Goal: Check status: Check status

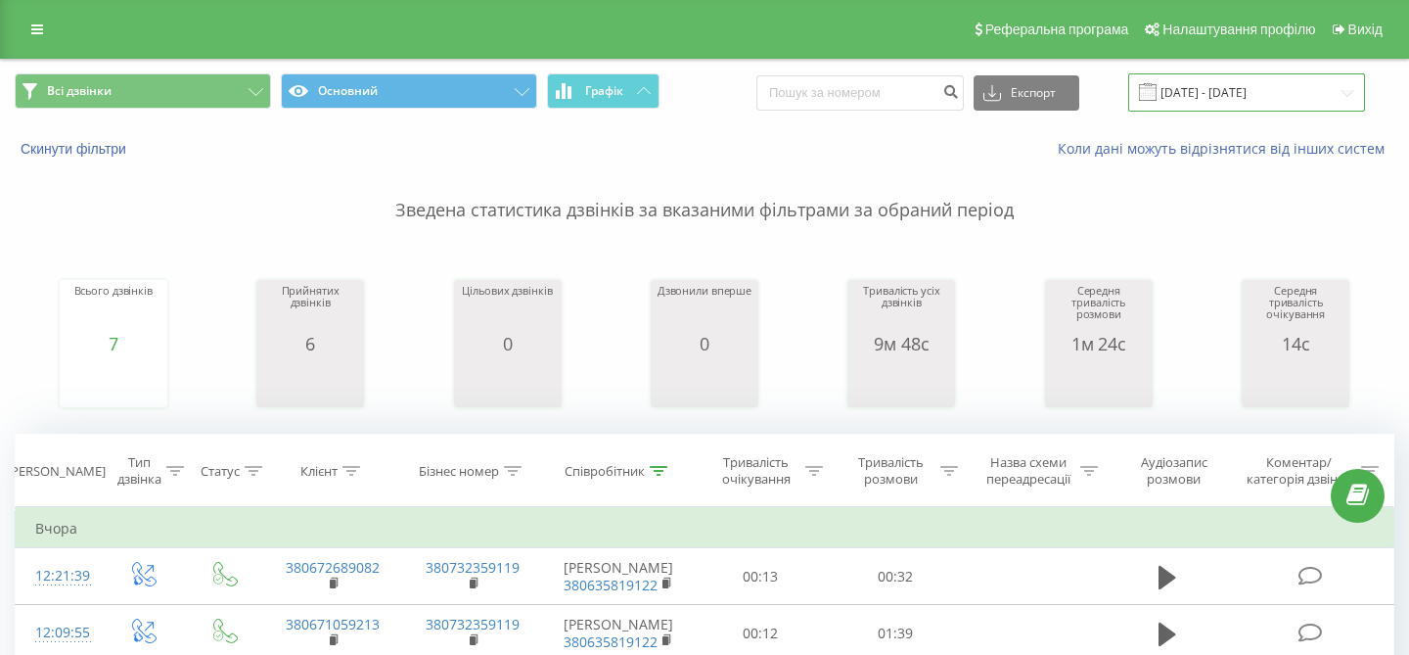
click at [1220, 92] on input "[DATE] - [DATE]" at bounding box center [1246, 92] width 237 height 38
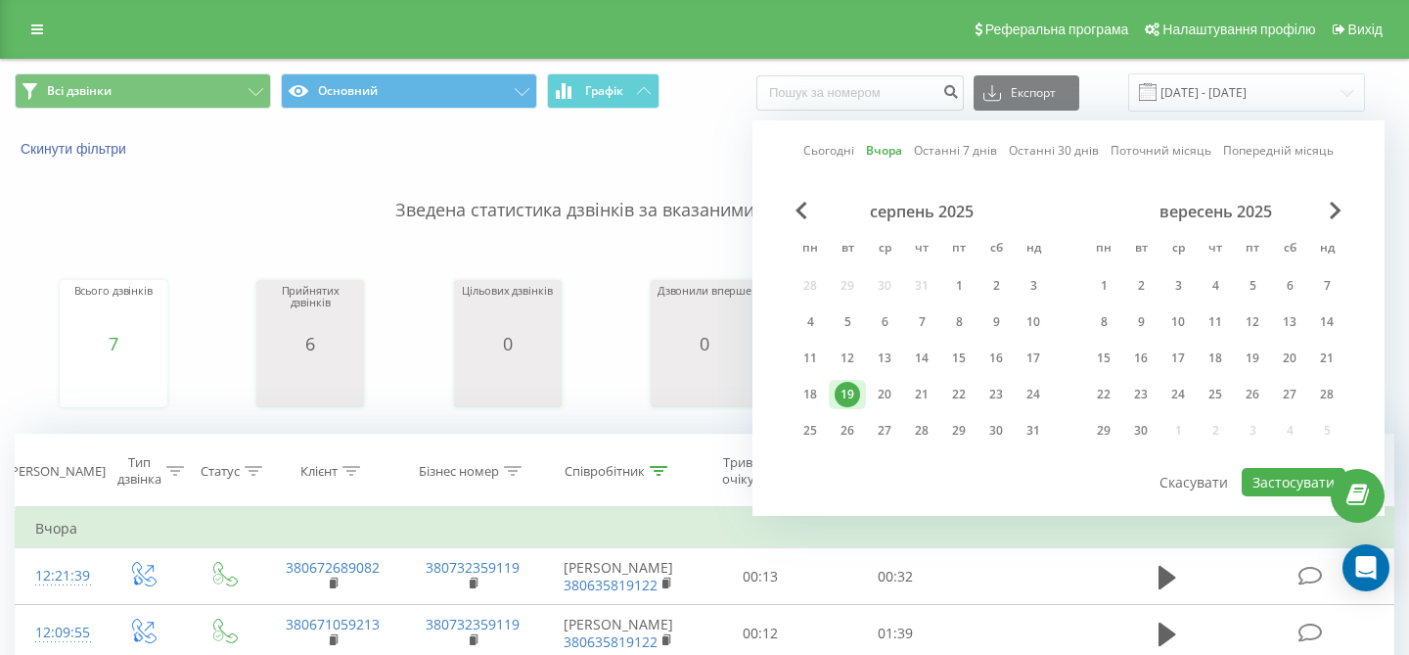
click at [833, 149] on link "Сьогодні" at bounding box center [829, 150] width 51 height 19
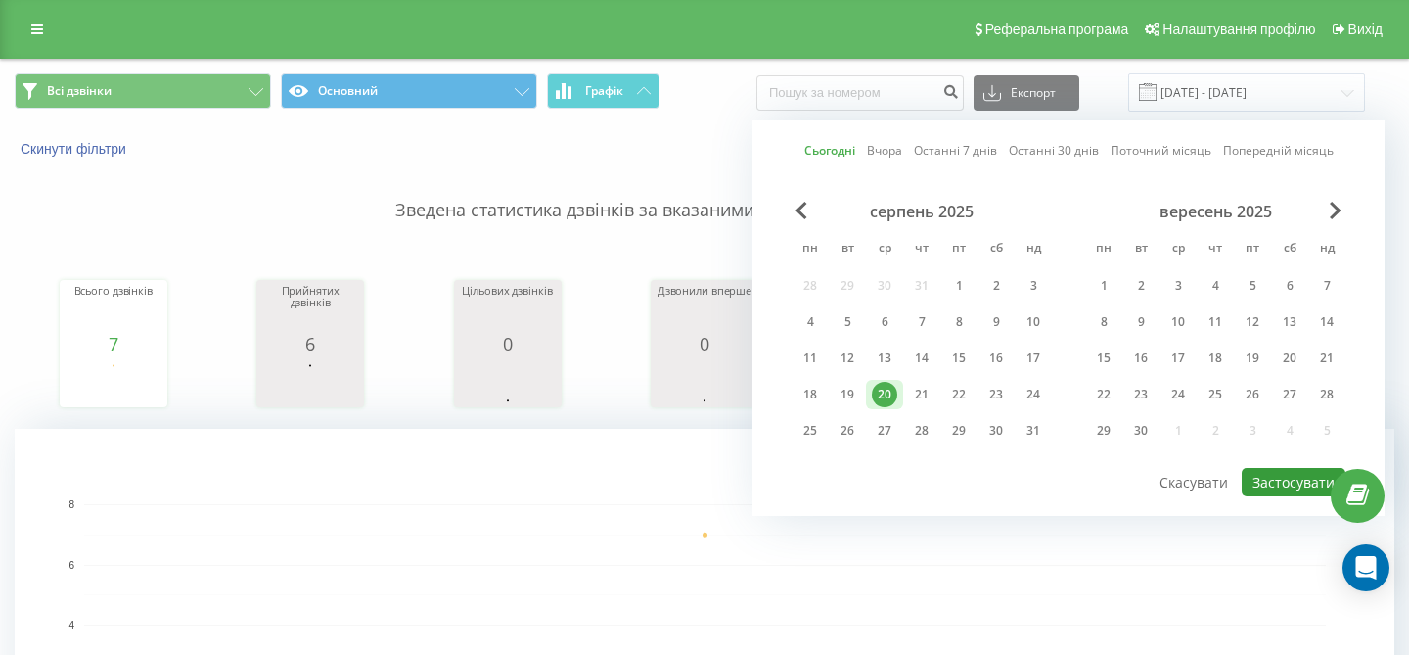
click at [1280, 484] on button "Застосувати" at bounding box center [1294, 482] width 104 height 28
type input "20.08.2025 - 20.08.2025"
